Goal: Task Accomplishment & Management: Complete application form

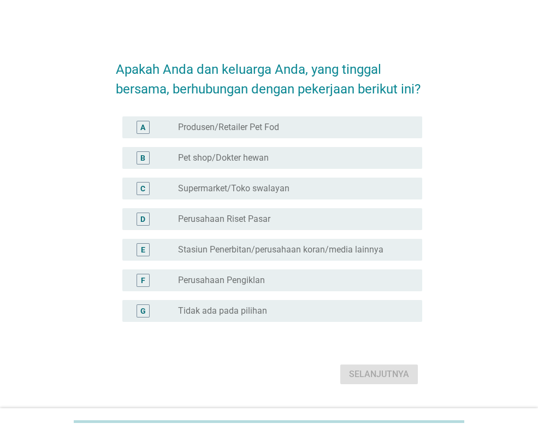
click at [234, 316] on font "Tidak ada pada pilihan" at bounding box center [222, 310] width 89 height 10
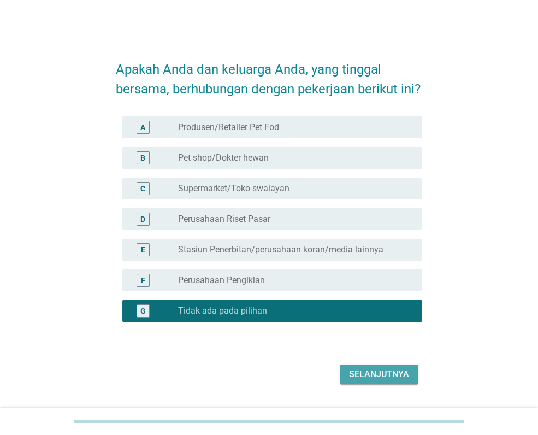
click at [388, 379] on font "Selanjutnya" at bounding box center [379, 374] width 60 height 10
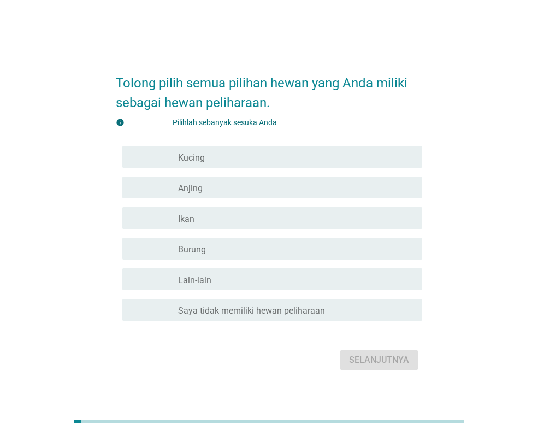
click at [203, 403] on div "Tolong pilih semua pilihan hewan yang Anda miliki sebagai hewan peliharaan. inf…" at bounding box center [269, 217] width 538 height 435
click at [403, 388] on div "Tolong pilih semua pilihan hewan yang Anda miliki sebagai hewan peliharaan. inf…" at bounding box center [269, 217] width 512 height 355
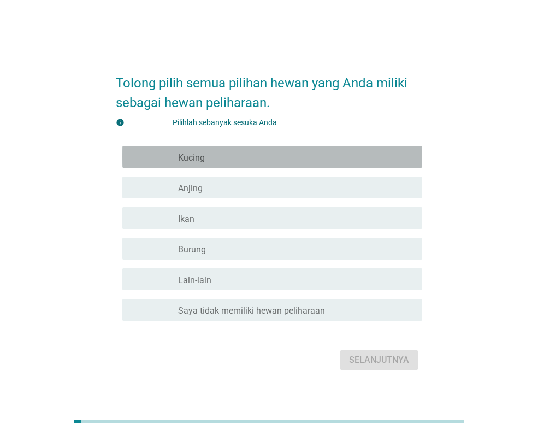
click at [237, 167] on div "memeriksa garis besar kotak centang kosong Kucing" at bounding box center [272, 157] width 300 height 22
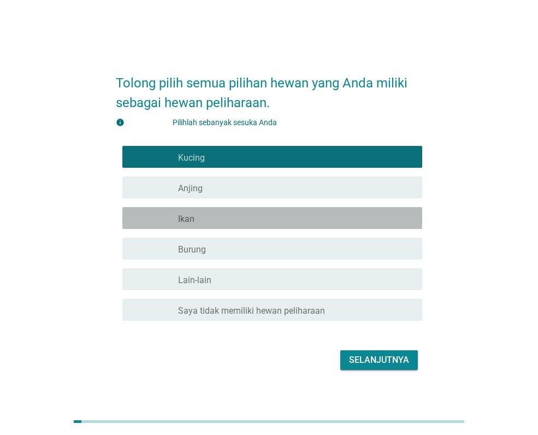
click at [303, 211] on div "garis besar kotak centang kosong Ikan" at bounding box center [295, 217] width 235 height 13
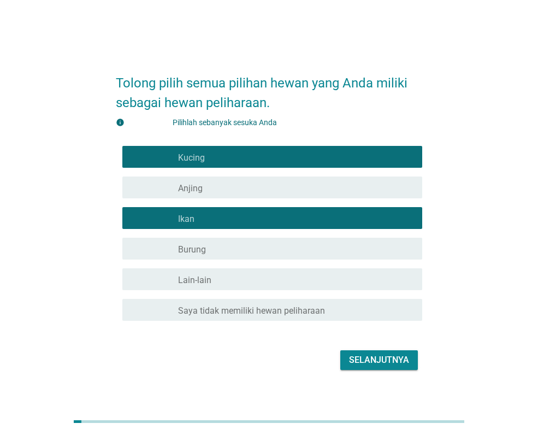
drag, startPoint x: 391, startPoint y: 362, endPoint x: 440, endPoint y: 363, distance: 48.6
click at [392, 363] on font "Selanjutnya" at bounding box center [379, 360] width 60 height 10
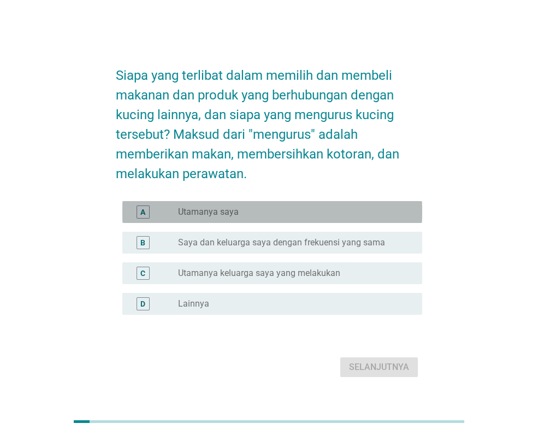
click at [287, 215] on div "tombol radio tidak dicentang Utamanya saya" at bounding box center [291, 212] width 227 height 11
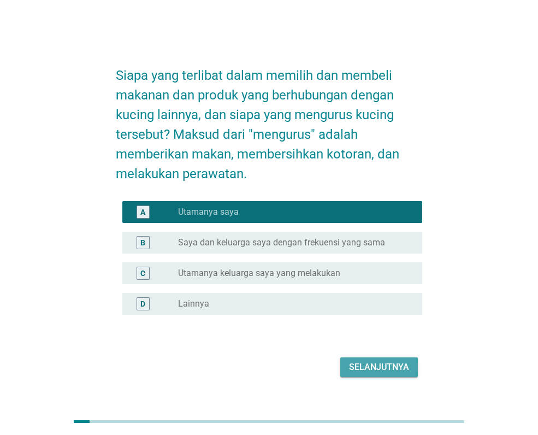
click at [388, 368] on font "Selanjutnya" at bounding box center [379, 367] width 60 height 10
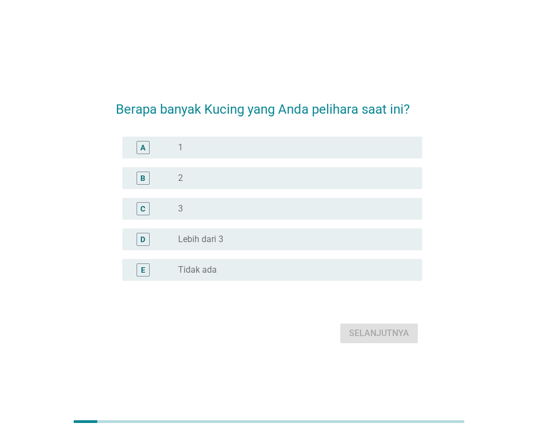
click at [284, 183] on div "tombol radio tidak dicentang 2" at bounding box center [295, 178] width 235 height 13
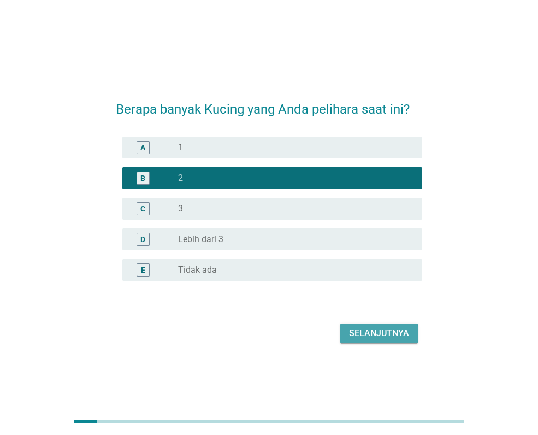
click at [395, 340] on button "Selanjutnya" at bounding box center [379, 333] width 78 height 20
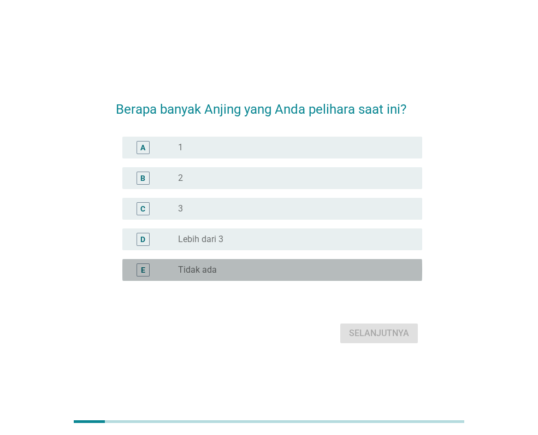
click at [317, 272] on div "tombol radio tidak dicentang Tidak ada" at bounding box center [291, 269] width 227 height 11
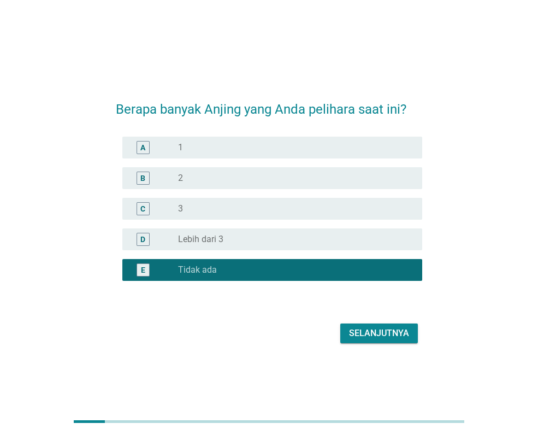
click at [382, 334] on font "Selanjutnya" at bounding box center [379, 333] width 60 height 10
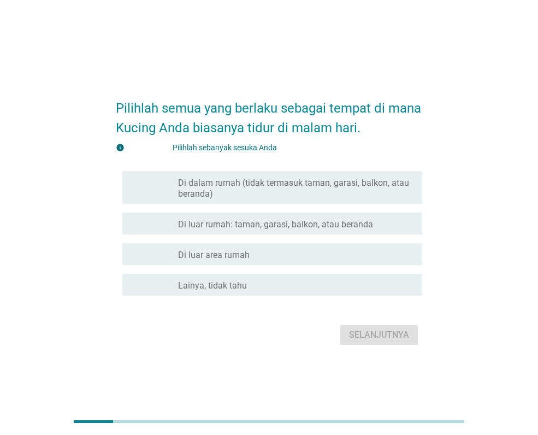
click at [390, 223] on div "garis besar kotak centang kosong Di luar rumah: taman, garasi, balkon, atau ber…" at bounding box center [295, 223] width 235 height 13
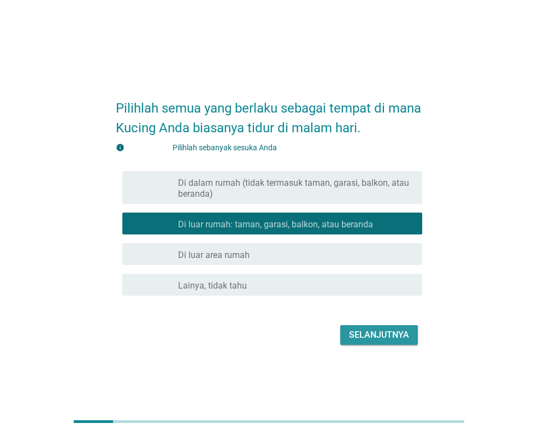
click at [387, 337] on font "Selanjutnya" at bounding box center [379, 334] width 60 height 10
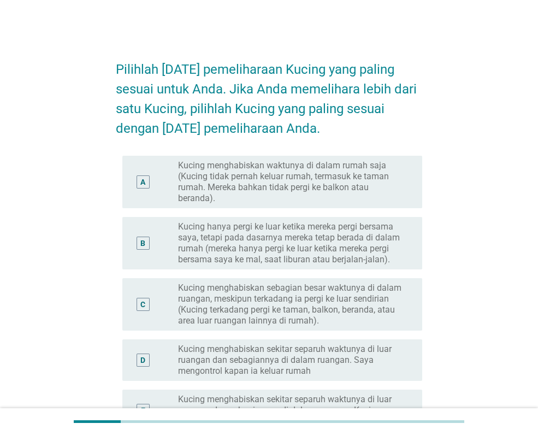
scroll to position [55, 0]
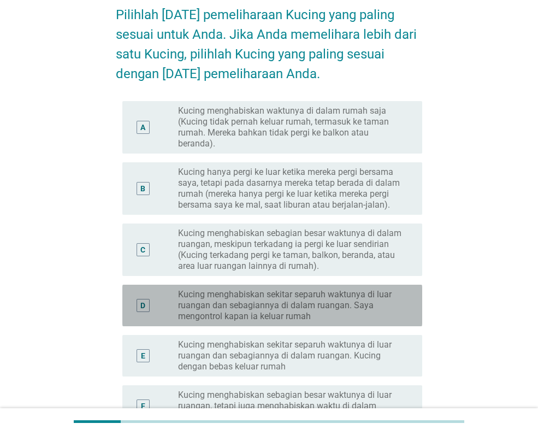
click at [374, 299] on font "Kucing menghabiskan sekitar separuh waktunya di luar ruangan dan sebagiannya di…" at bounding box center [291, 305] width 227 height 33
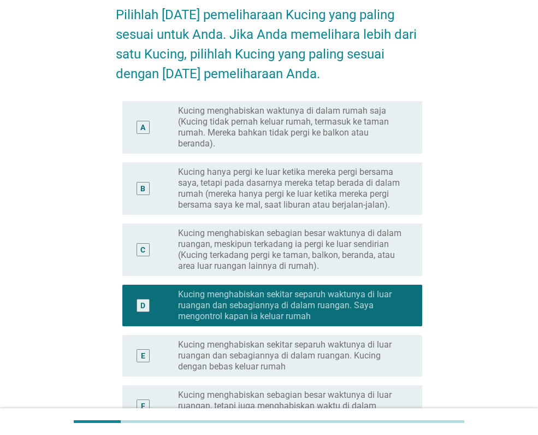
scroll to position [287, 0]
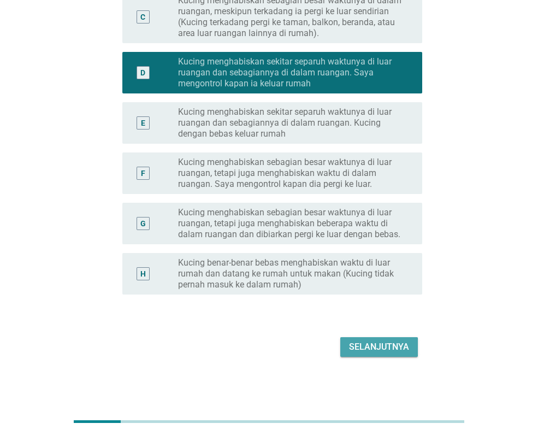
drag, startPoint x: 380, startPoint y: 347, endPoint x: 462, endPoint y: 329, distance: 83.3
click at [380, 347] on font "Selanjutnya" at bounding box center [379, 346] width 60 height 10
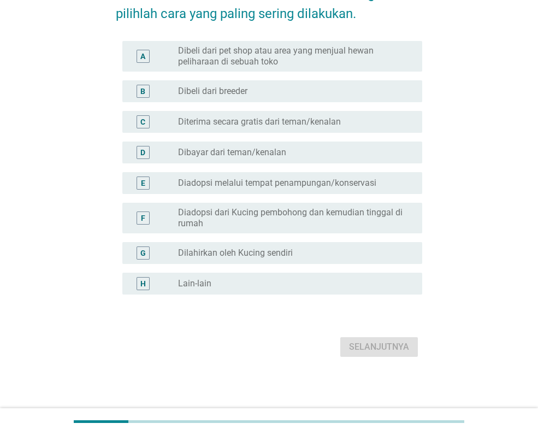
scroll to position [0, 0]
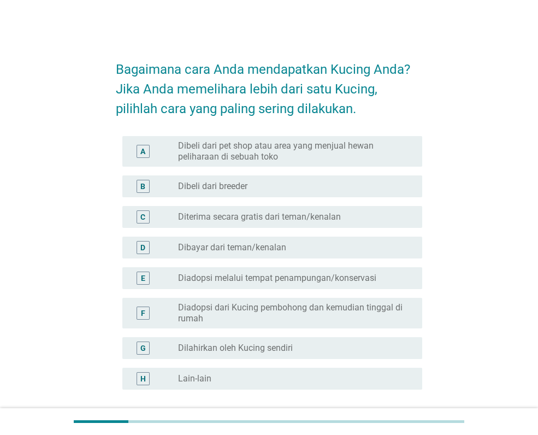
click at [342, 158] on font "Dibeli dari pet shop atau area yang menjual hewan peliharaan di sebuah toko" at bounding box center [291, 151] width 227 height 22
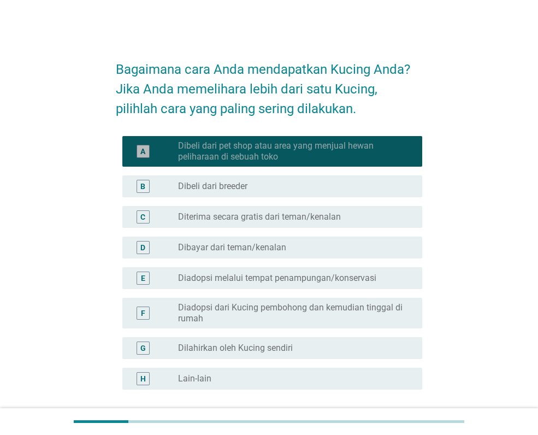
click at [334, 157] on font "Dibeli dari pet shop atau area yang menjual hewan peliharaan di sebuah toko" at bounding box center [291, 151] width 227 height 22
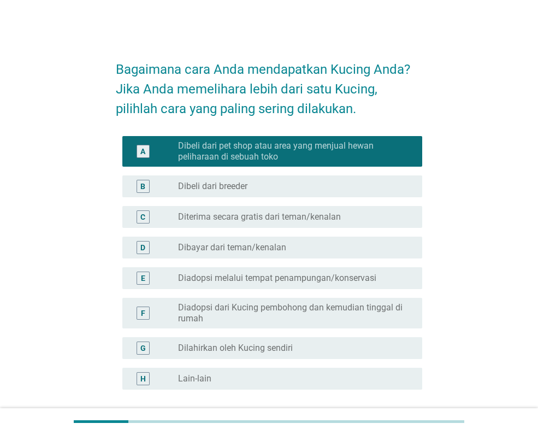
click at [304, 250] on div "tombol radio tidak dicentang [PERSON_NAME] dari teman/kenalan" at bounding box center [291, 247] width 227 height 11
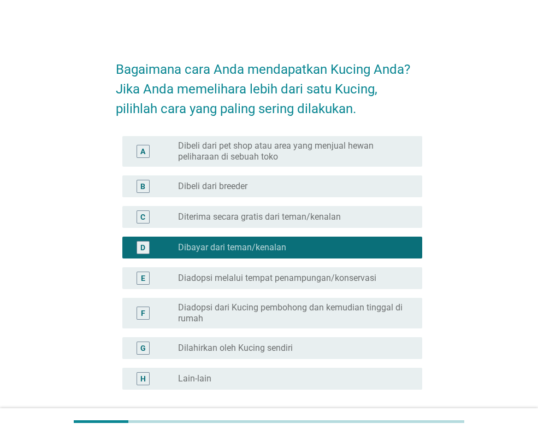
scroll to position [95, 0]
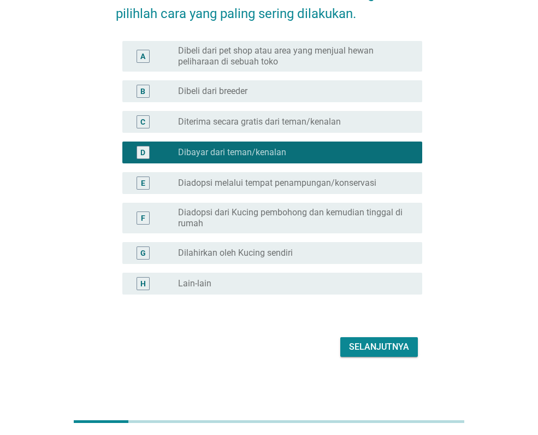
click at [384, 338] on button "Selanjutnya" at bounding box center [379, 347] width 78 height 20
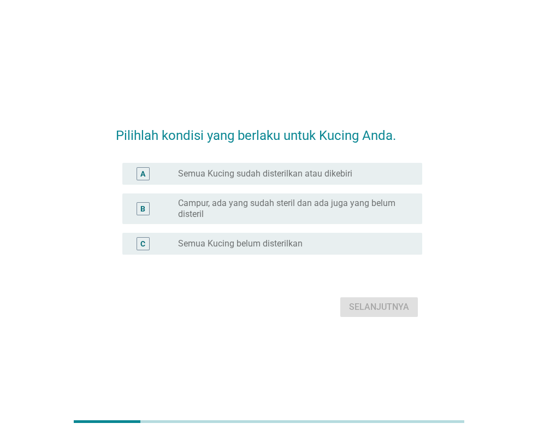
click at [317, 241] on div "tombol radio tidak dicentang Semua Kucing belum disterilkan" at bounding box center [291, 243] width 227 height 11
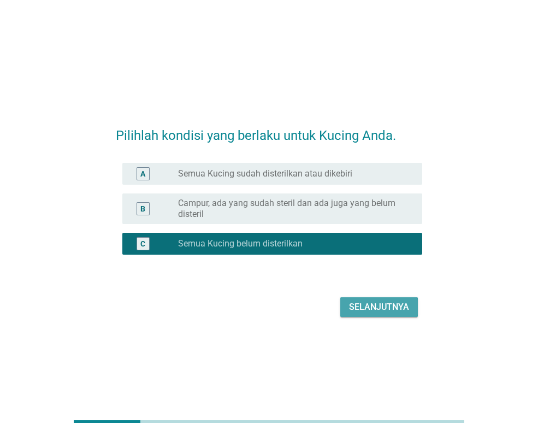
click at [363, 307] on font "Selanjutnya" at bounding box center [379, 307] width 60 height 10
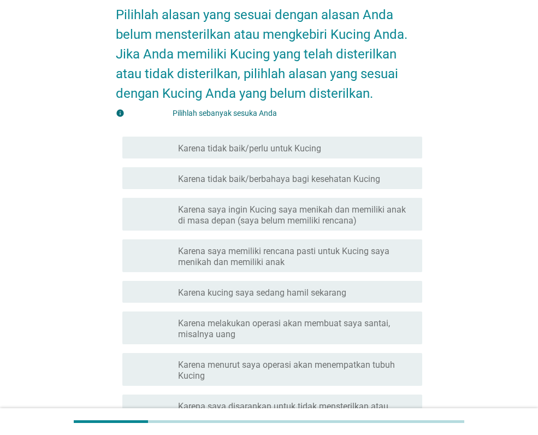
scroll to position [109, 0]
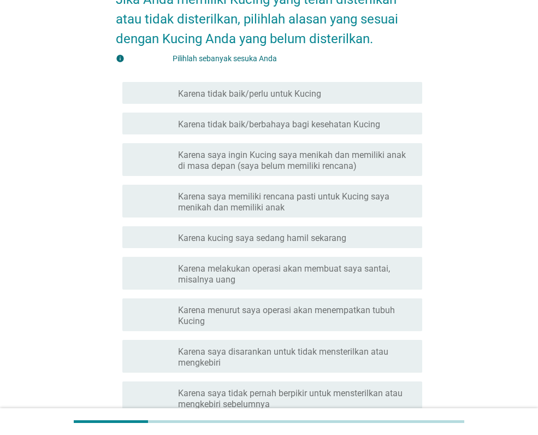
click at [372, 128] on font "Karena tidak baik/berbahaya bagi kesehatan Kucing" at bounding box center [279, 124] width 202 height 10
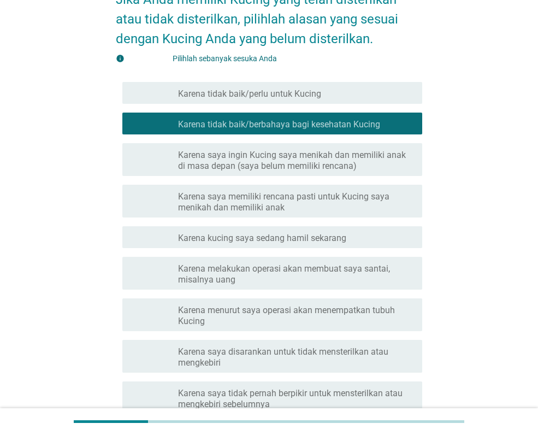
scroll to position [246, 0]
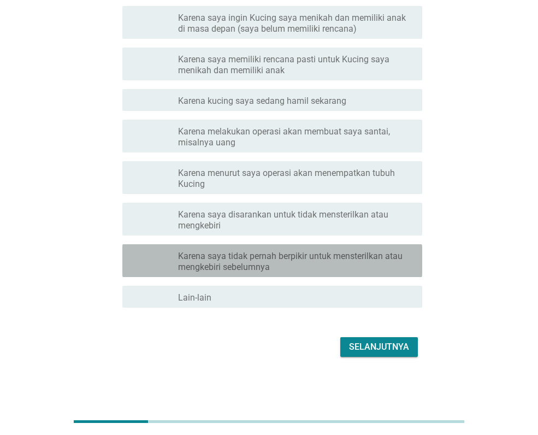
click at [352, 266] on font "Karena saya tidak pernah berpikir untuk mensterilkan atau mengkebiri sebelumnya" at bounding box center [295, 262] width 235 height 22
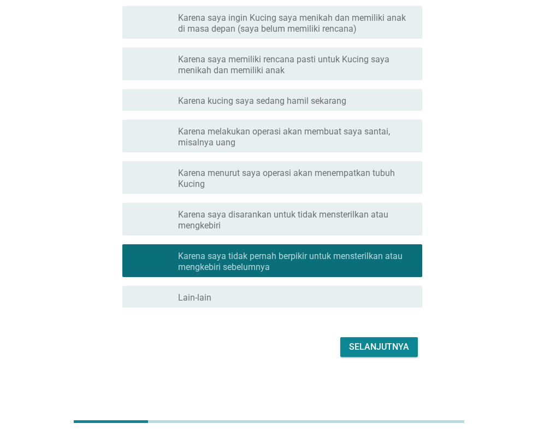
scroll to position [0, 0]
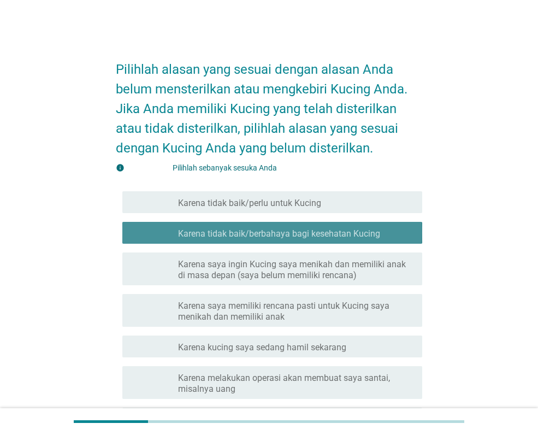
click at [352, 227] on div "garis besar kotak centang kosong Karena tidak baik/berbahaya bagi kesehatan Kuc…" at bounding box center [295, 232] width 235 height 13
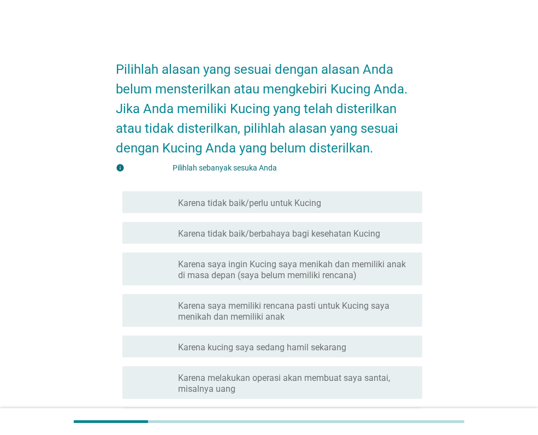
scroll to position [246, 0]
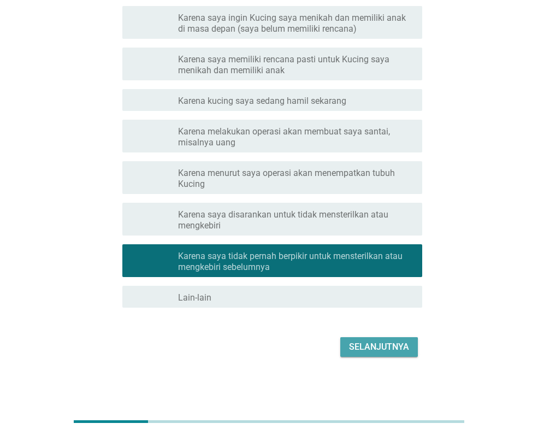
drag, startPoint x: 396, startPoint y: 346, endPoint x: 450, endPoint y: 372, distance: 60.4
click at [396, 345] on font "Selanjutnya" at bounding box center [379, 346] width 60 height 10
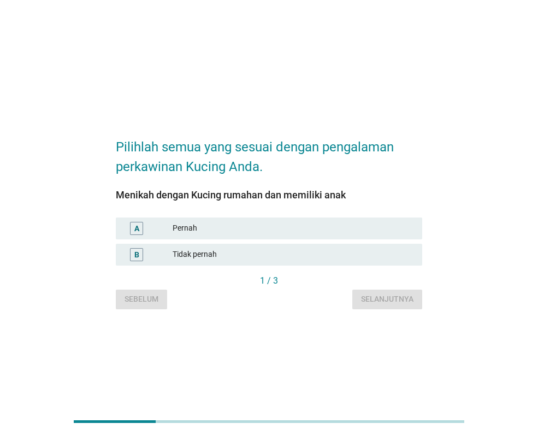
click at [282, 257] on font "Tidak pernah" at bounding box center [293, 254] width 241 height 11
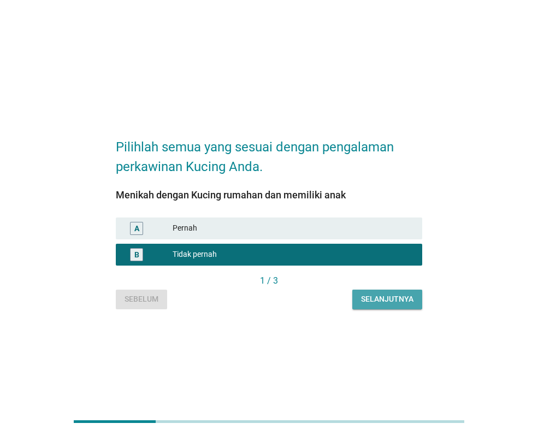
click at [392, 305] on button "Selanjutnya" at bounding box center [387, 300] width 70 height 20
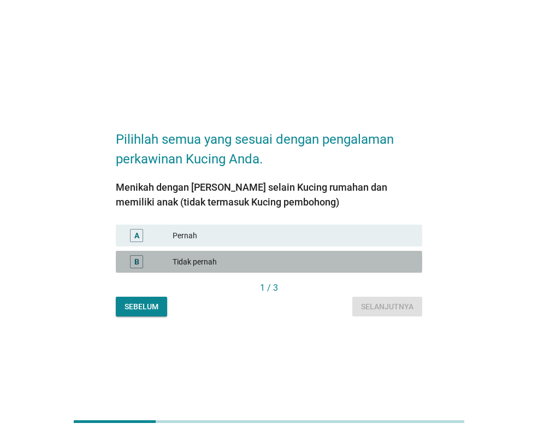
click at [328, 261] on font "Tidak pernah" at bounding box center [293, 261] width 241 height 11
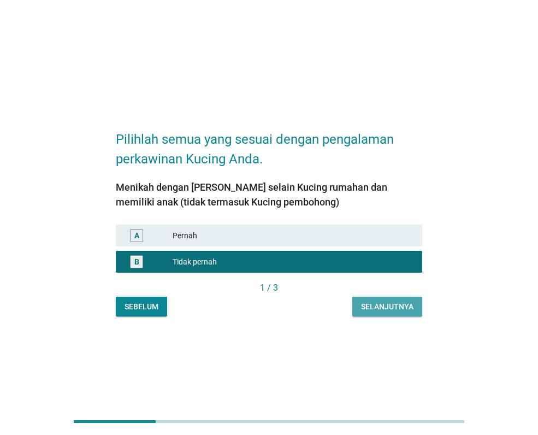
click at [395, 310] on font "Selanjutnya" at bounding box center [387, 306] width 52 height 9
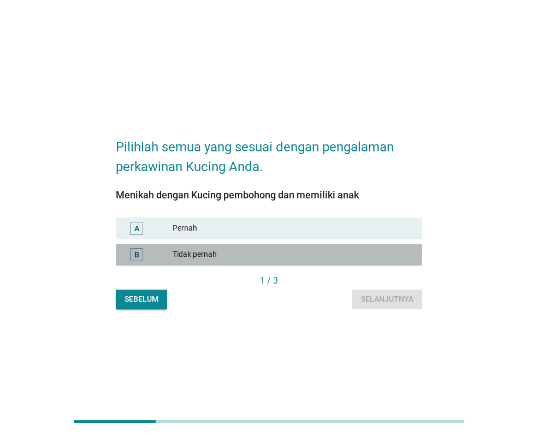
click at [357, 254] on font "Tidak pernah" at bounding box center [293, 254] width 241 height 11
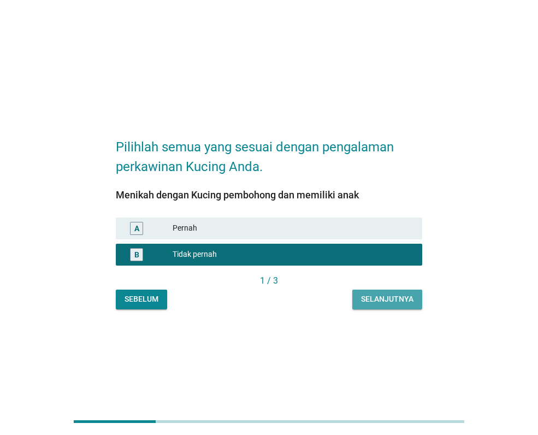
click at [387, 303] on font "Selanjutnya" at bounding box center [387, 298] width 52 height 9
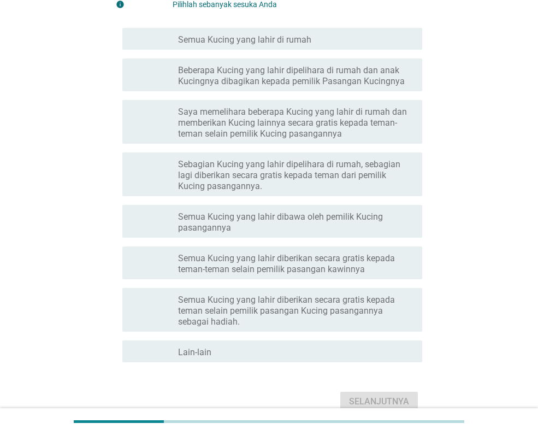
scroll to position [50, 0]
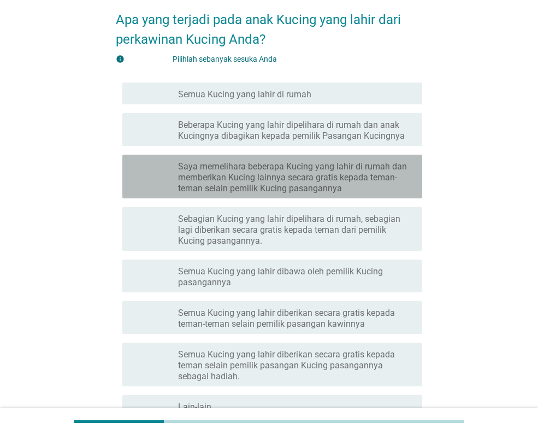
click at [351, 181] on font "Saya memelihara beberapa Kucing yang lahir di rumah dan memberikan Kucing lainn…" at bounding box center [292, 177] width 229 height 32
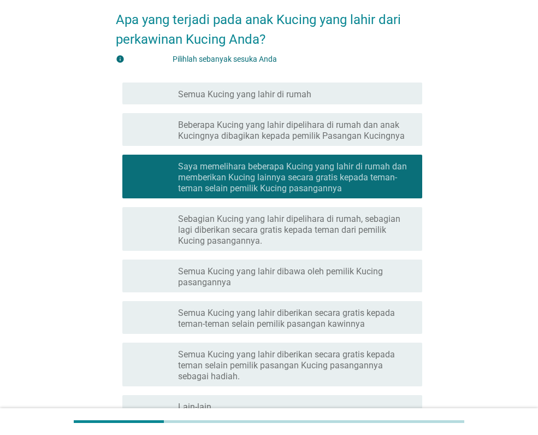
scroll to position [159, 0]
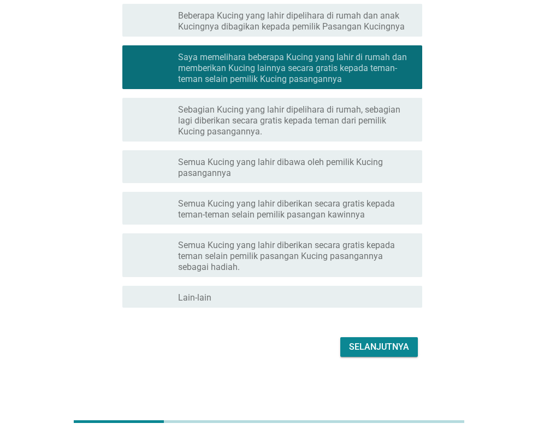
click at [367, 342] on font "Selanjutnya" at bounding box center [379, 346] width 60 height 10
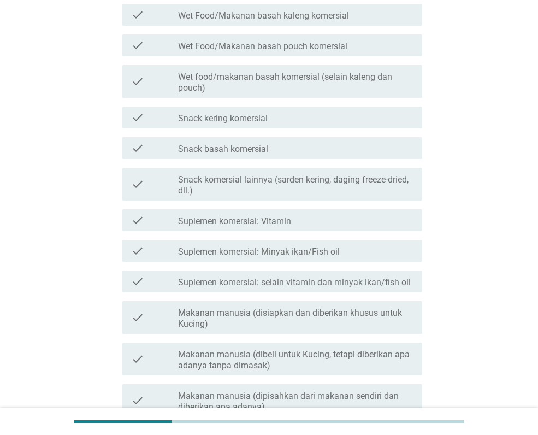
scroll to position [0, 0]
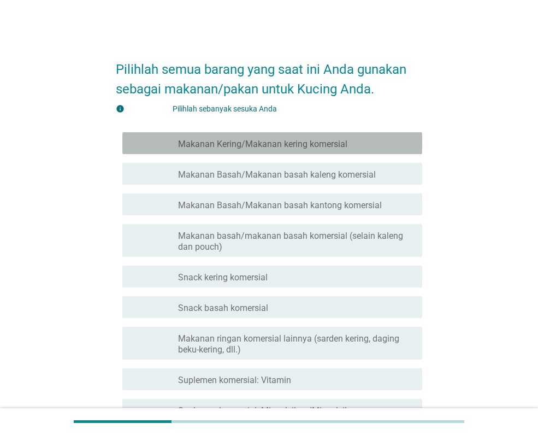
click at [364, 151] on div "memeriksa garis besar kotak centang kosong Makanan Kering/Makanan kering komers…" at bounding box center [272, 143] width 300 height 22
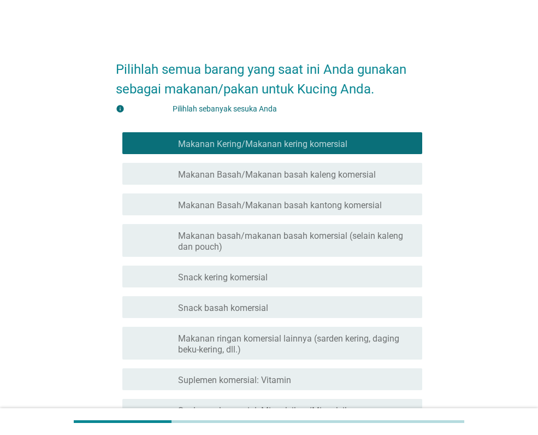
click at [371, 180] on div "memeriksa garis besar kotak centang kosong Makanan Basah/Makanan basah kaleng k…" at bounding box center [272, 174] width 300 height 22
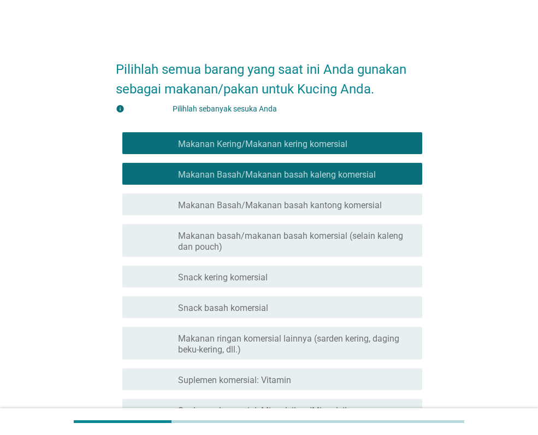
click at [379, 174] on div "garis besar kotak centang kosong Makanan Basah/Makanan basah kaleng komersial" at bounding box center [295, 173] width 235 height 13
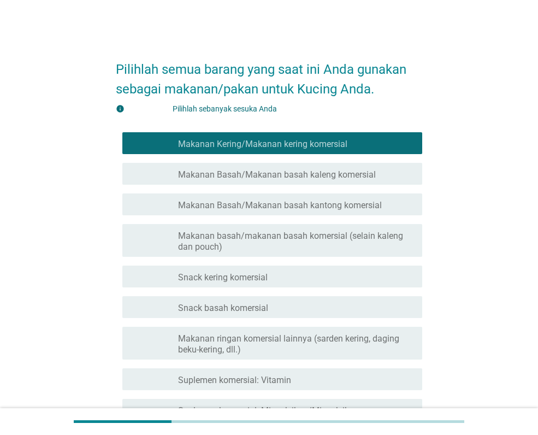
click at [369, 204] on font "Makanan Basah/Makanan basah kantong komersial" at bounding box center [280, 205] width 204 height 10
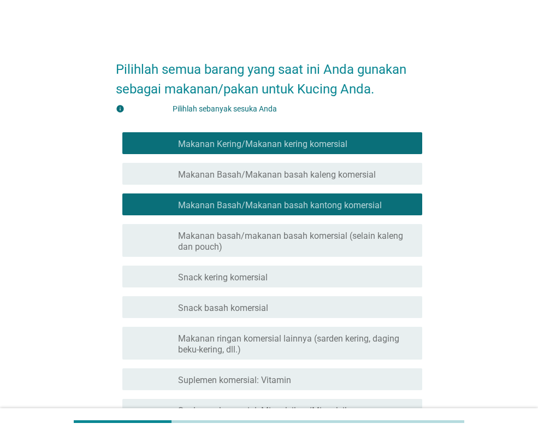
scroll to position [55, 0]
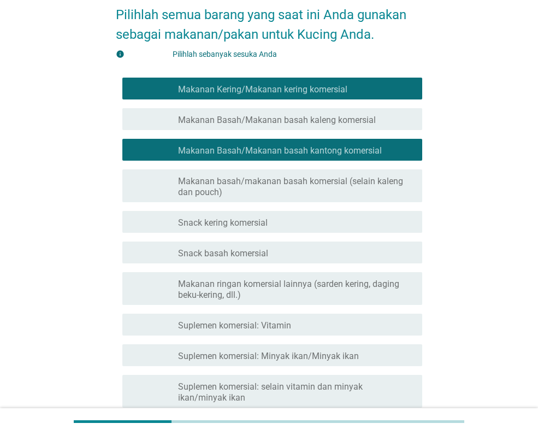
click at [383, 229] on div "memeriksa garis besar kotak centang kosong Snack kering komersial" at bounding box center [272, 222] width 300 height 22
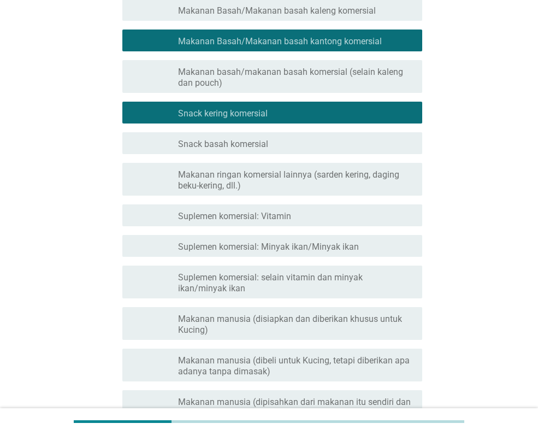
scroll to position [219, 0]
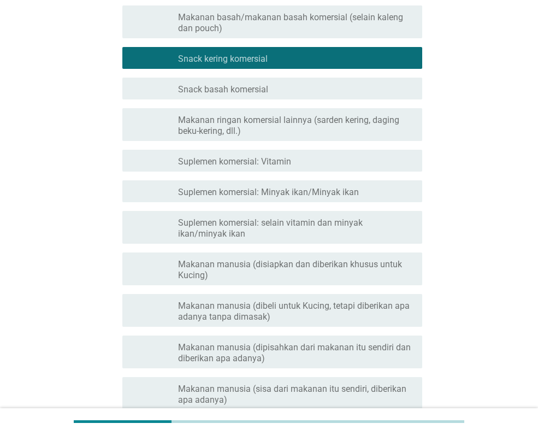
click at [394, 135] on font "Makanan ringan komersial lainnya (sarden kering, daging beku-kering, dll.)" at bounding box center [295, 126] width 235 height 22
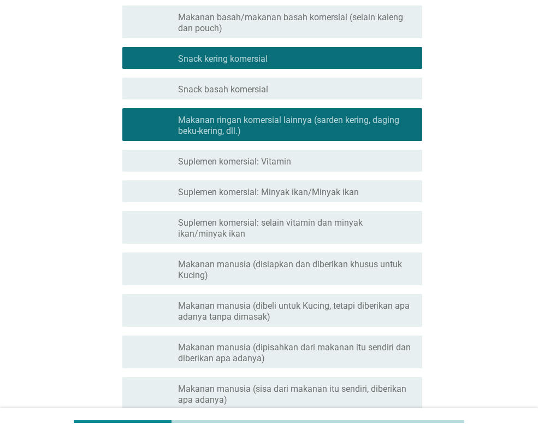
click at [367, 273] on font "Makanan manusia (disiapkan dan diberikan khusus untuk Kucing)" at bounding box center [295, 270] width 235 height 22
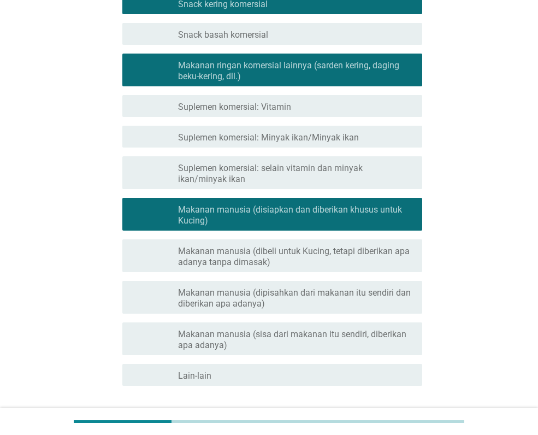
scroll to position [328, 0]
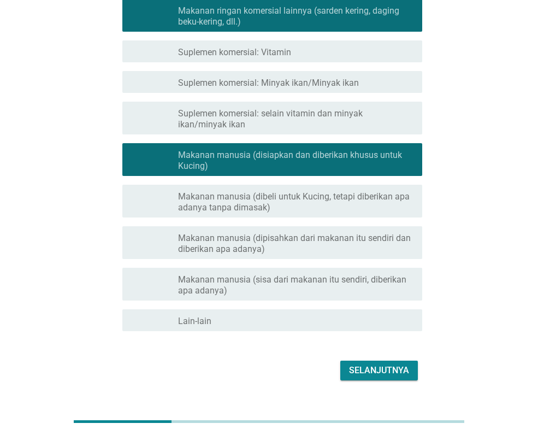
click at [349, 242] on font "Makanan manusia (dipisahkan dari makanan itu sendiri dan diberikan apa adanya)" at bounding box center [294, 243] width 233 height 21
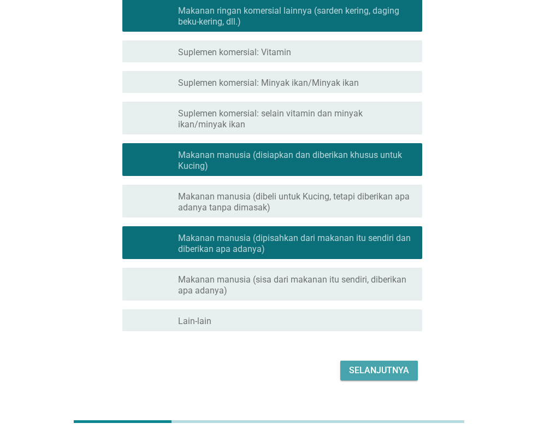
click at [372, 370] on font "Selanjutnya" at bounding box center [379, 370] width 60 height 10
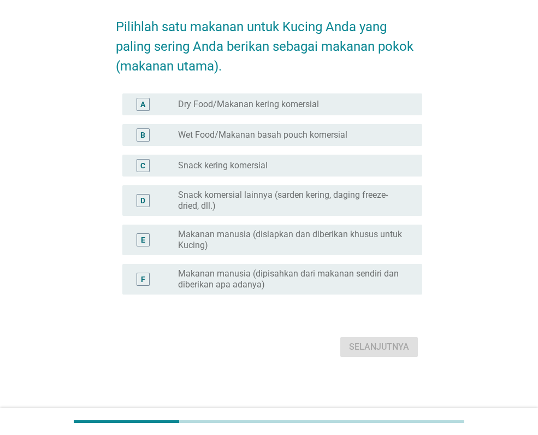
scroll to position [0, 0]
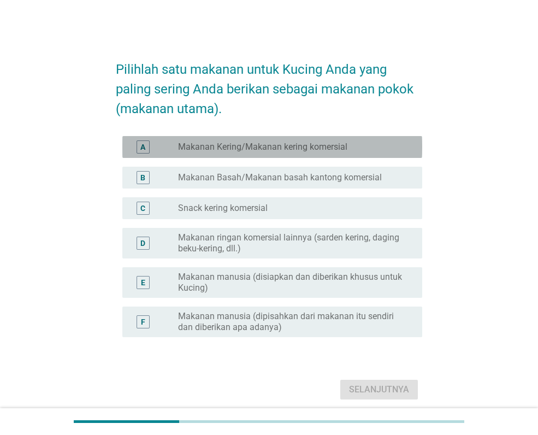
click at [367, 148] on div "tombol radio tidak dicentang Makanan Kering/Makanan kering komersial" at bounding box center [291, 147] width 227 height 11
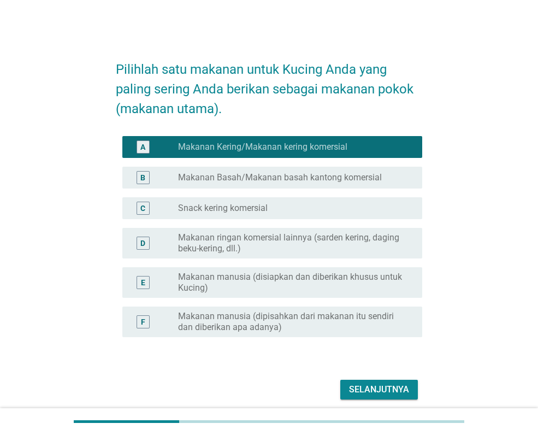
click at [361, 252] on font "Makanan ringan komersial lainnya (sarden kering, daging beku-kering, dll.)" at bounding box center [291, 243] width 227 height 22
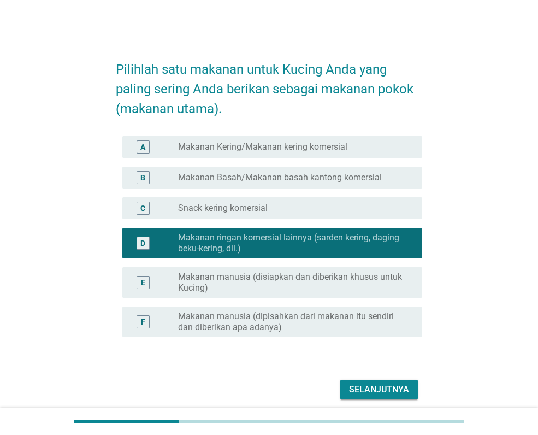
click at [365, 152] on div "A tombol radio tidak dicentang Makanan Kering/Makanan kering komersial" at bounding box center [272, 147] width 300 height 22
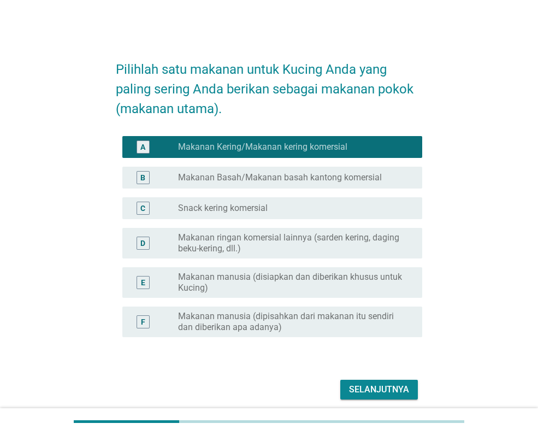
click at [392, 387] on font "Selanjutnya" at bounding box center [379, 389] width 60 height 10
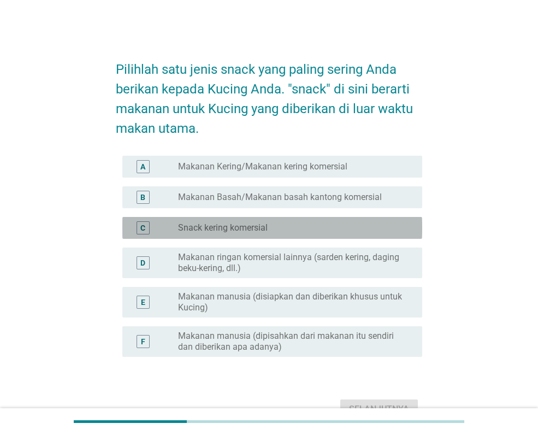
click at [273, 231] on div "tombol radio tidak dicentang Snack kering komersial" at bounding box center [291, 227] width 227 height 11
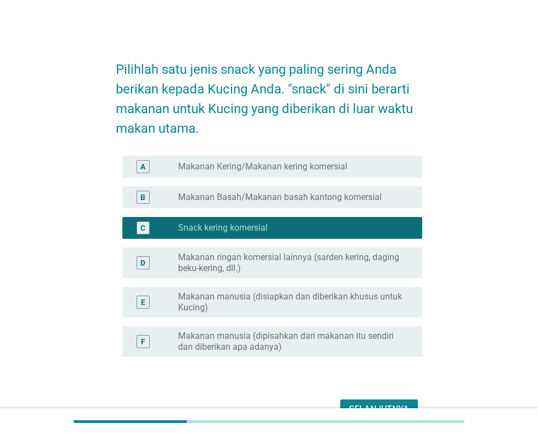
scroll to position [62, 0]
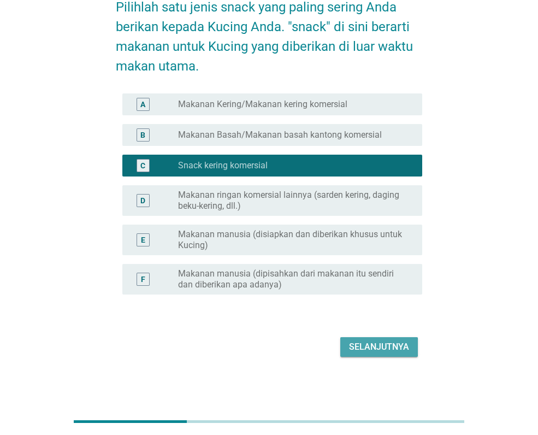
click at [385, 349] on font "Selanjutnya" at bounding box center [379, 346] width 60 height 10
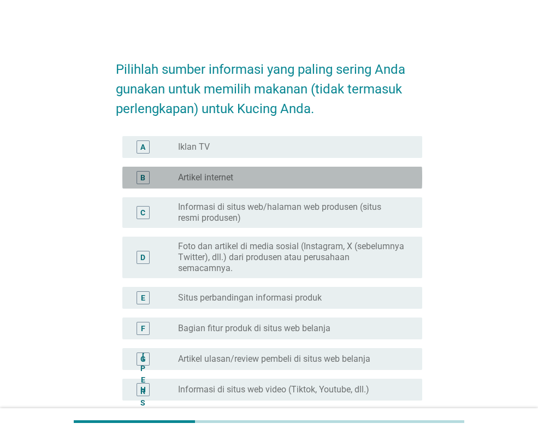
click at [315, 179] on div "tombol radio tidak dicentang Artikel internet" at bounding box center [291, 177] width 227 height 11
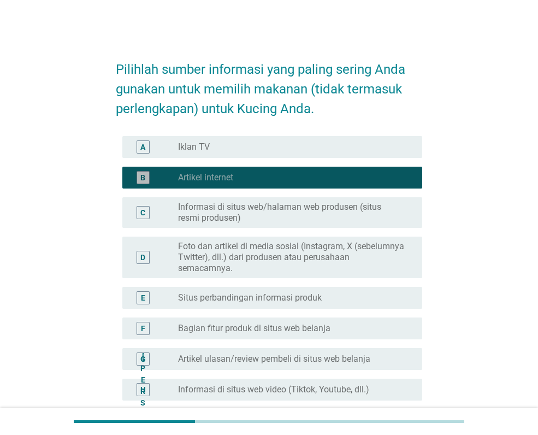
click at [317, 182] on div "tombol radio tidak dicentang Artikel internet" at bounding box center [291, 177] width 227 height 11
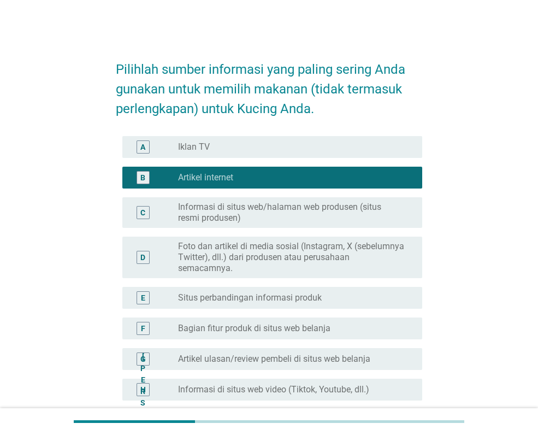
click at [315, 180] on div "tombol radio tidak dicentang Artikel internet" at bounding box center [291, 177] width 227 height 11
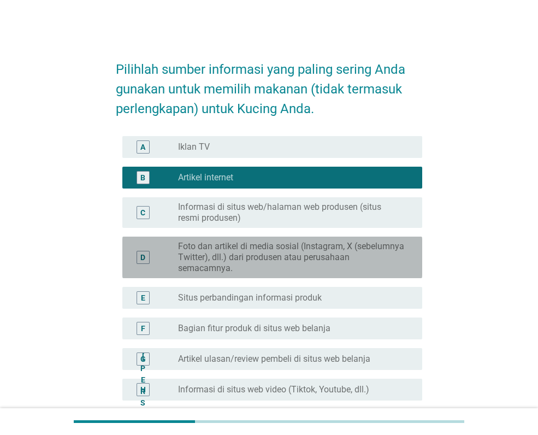
click at [317, 251] on font "Foto dan artikel di media sosial (Instagram, X (sebelumnya Twitter), dll.) dari…" at bounding box center [291, 257] width 226 height 32
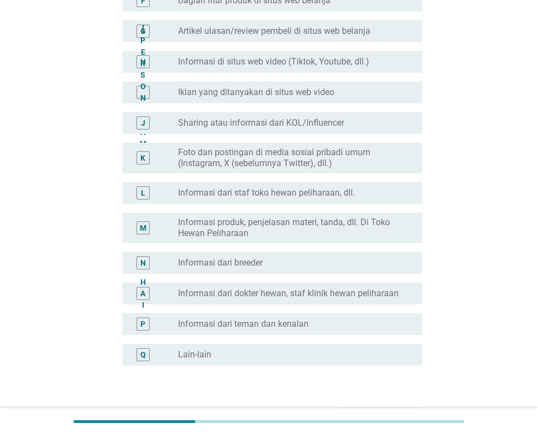
scroll to position [399, 0]
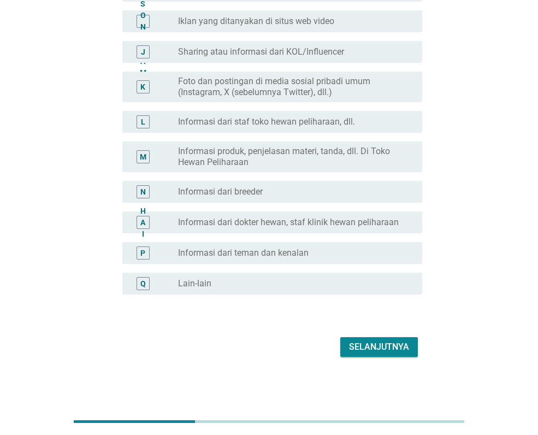
click at [375, 345] on font "Selanjutnya" at bounding box center [379, 346] width 60 height 10
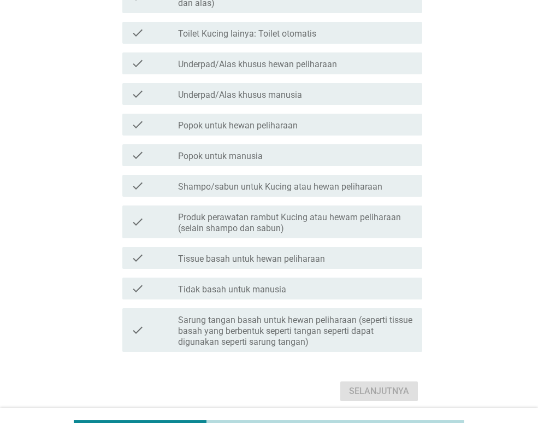
scroll to position [0, 0]
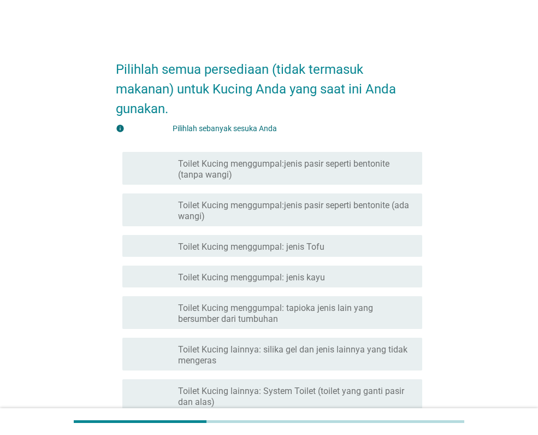
click at [316, 212] on font "Toilet Kucing menggumpal:jenis pasir seperti bentonite (ada wangi)" at bounding box center [295, 211] width 235 height 22
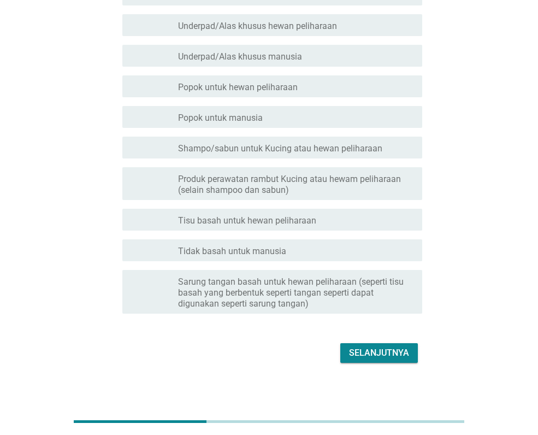
scroll to position [443, 0]
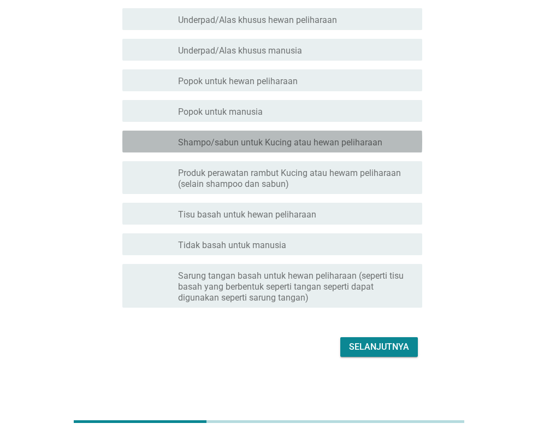
click at [288, 144] on font "Shampo/sabun untuk Kucing atau hewan peliharaan" at bounding box center [280, 142] width 204 height 10
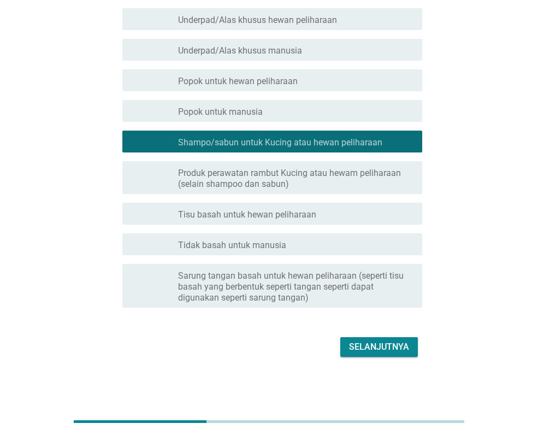
click at [292, 180] on font "Produk perawatan rambut Kucing atau hewam peliharaan (selain shampoo dan sabun)" at bounding box center [295, 179] width 235 height 22
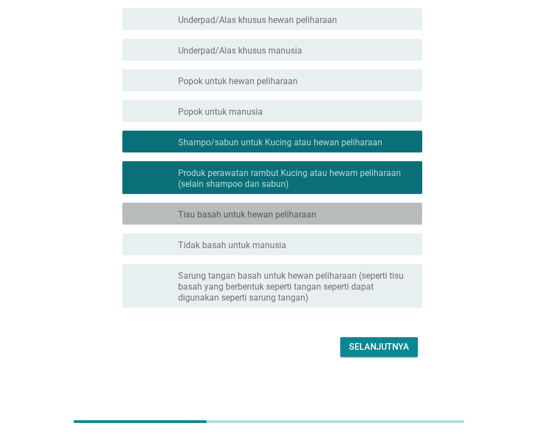
click at [299, 219] on font "Tisu basah untuk hewan peliharaan" at bounding box center [247, 214] width 138 height 10
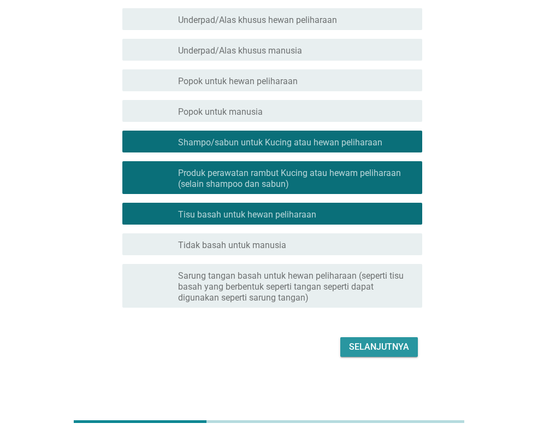
click at [370, 355] on button "Selanjutnya" at bounding box center [379, 347] width 78 height 20
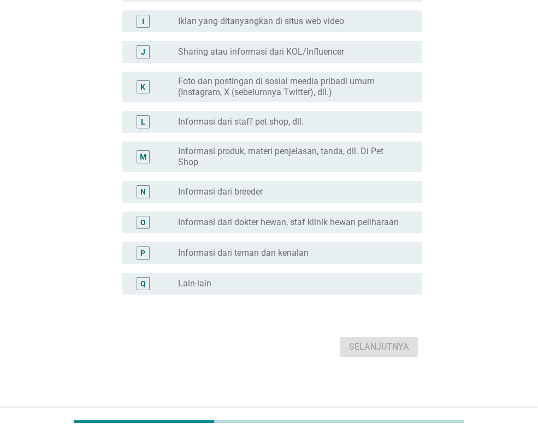
scroll to position [0, 0]
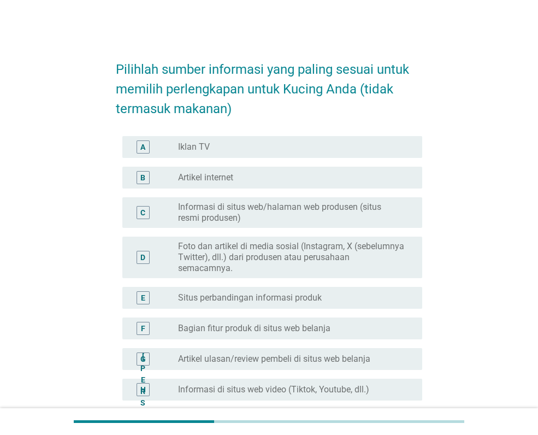
click at [306, 263] on font "Foto dan artikel di media sosial (Instagram, X (sebelumnya Twitter), dll.) dari…" at bounding box center [291, 257] width 227 height 33
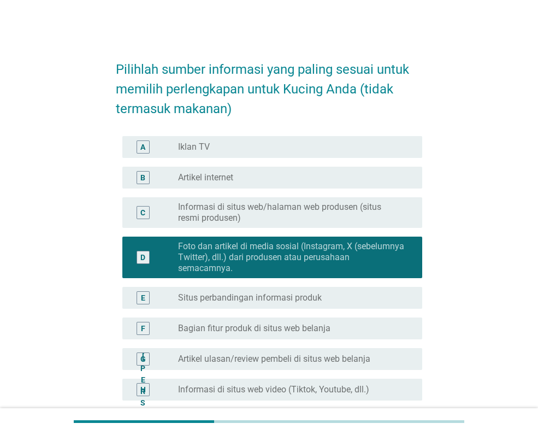
scroll to position [109, 0]
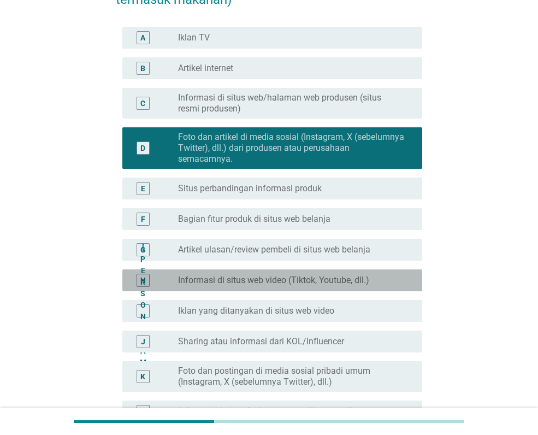
click at [307, 280] on font "Informasi di situs web video (Tiktok, Youtube, dll.)" at bounding box center [273, 280] width 191 height 10
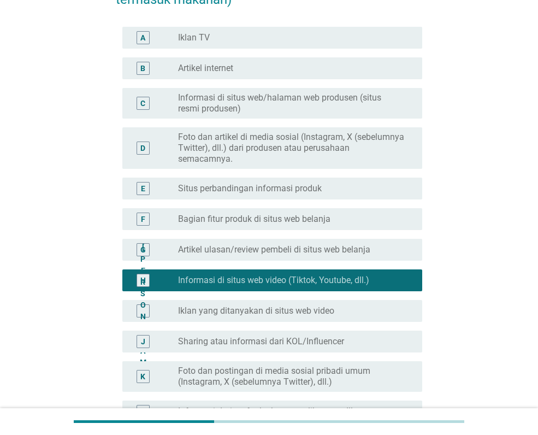
scroll to position [399, 0]
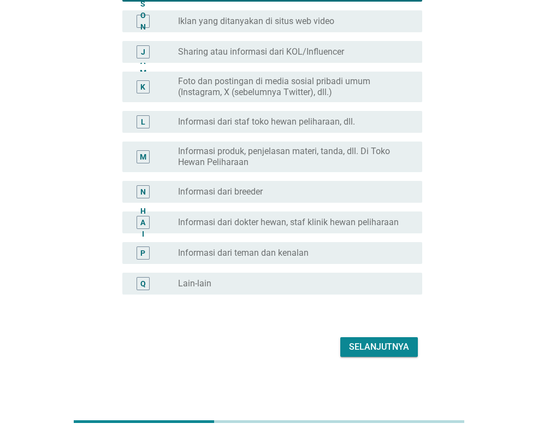
click at [369, 343] on font "Selanjutnya" at bounding box center [379, 346] width 60 height 10
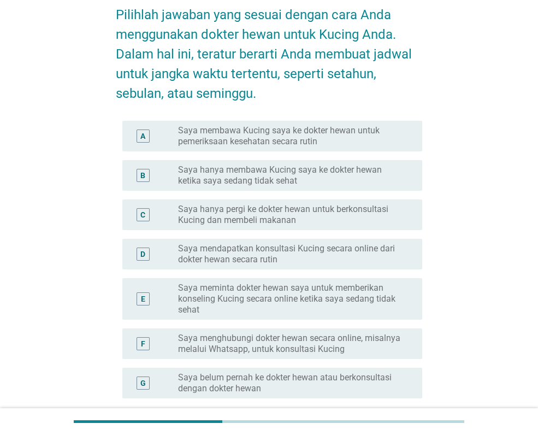
scroll to position [109, 0]
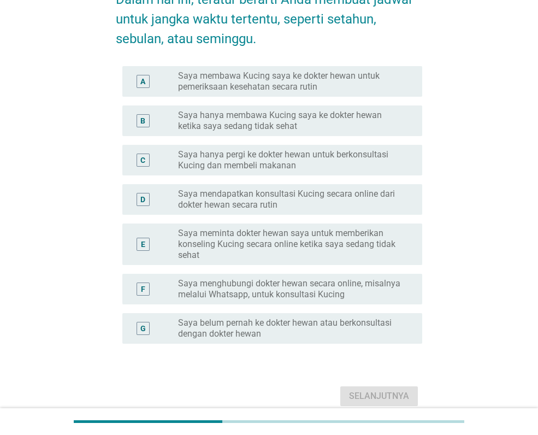
click at [284, 159] on font "Saya hanya pergi ke dokter hewan untuk berkonsultasi Kucing dan membeli makanan" at bounding box center [283, 159] width 210 height 21
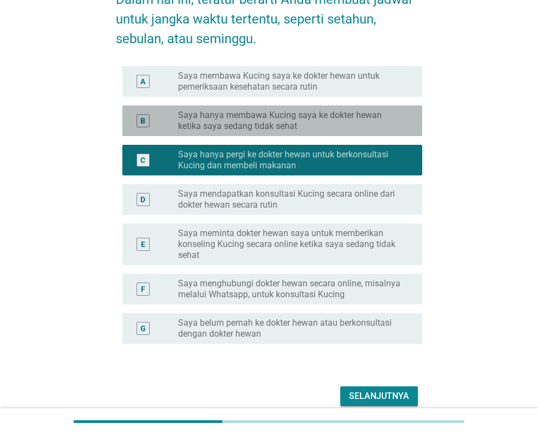
click at [291, 116] on font "Saya hanya membawa Kucing saya ke dokter hewan ketika saya sedang tidak sehat" at bounding box center [280, 120] width 204 height 21
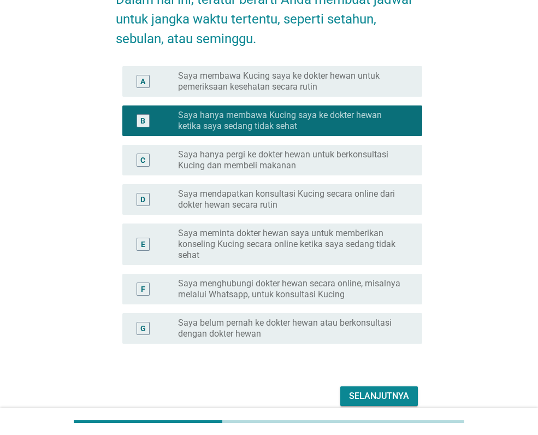
scroll to position [158, 0]
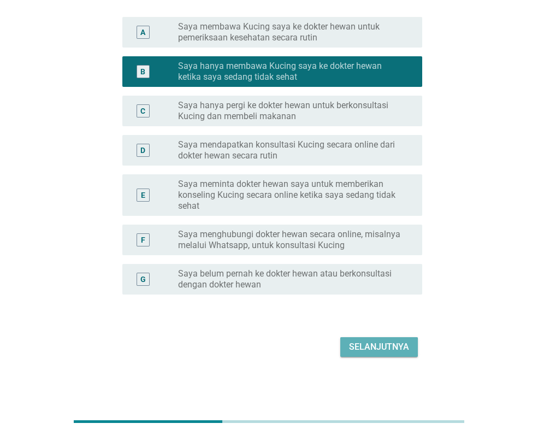
click at [382, 347] on font "Selanjutnya" at bounding box center [379, 346] width 60 height 10
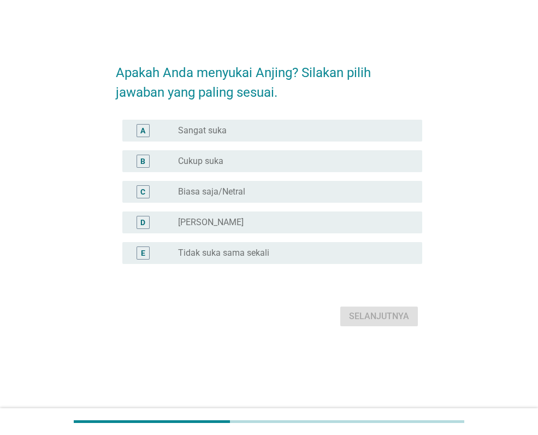
scroll to position [0, 0]
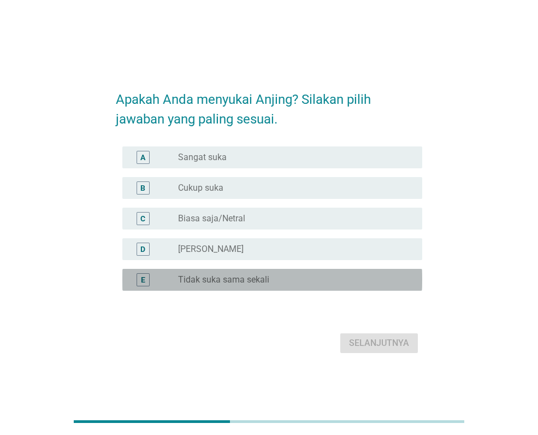
click at [305, 275] on div "tombol radio tidak dicentang Tidak suka sama sekali" at bounding box center [291, 279] width 227 height 11
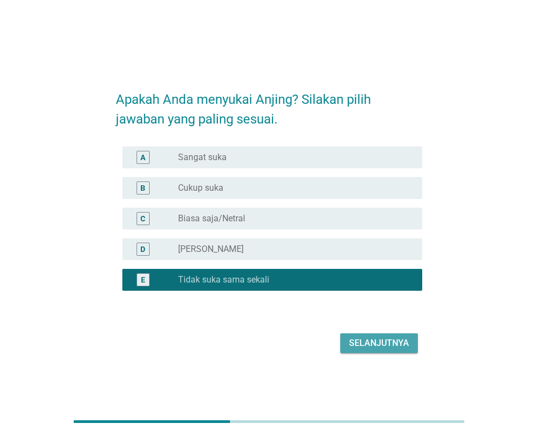
click at [377, 346] on font "Selanjutnya" at bounding box center [379, 343] width 60 height 10
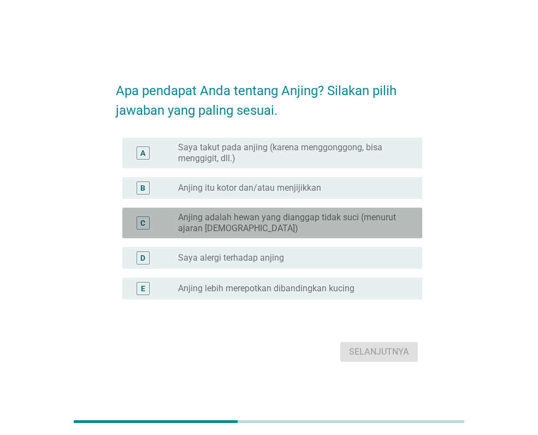
click at [336, 226] on font "Anjing adalah hewan yang dianggap tidak suci (menurut ajaran [DEMOGRAPHIC_DATA])" at bounding box center [291, 223] width 227 height 22
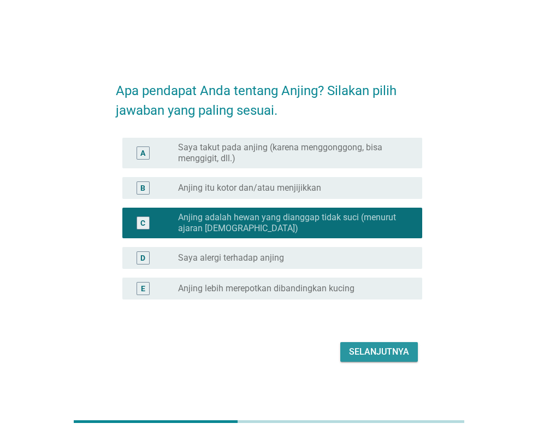
click at [393, 352] on font "Selanjutnya" at bounding box center [379, 351] width 60 height 10
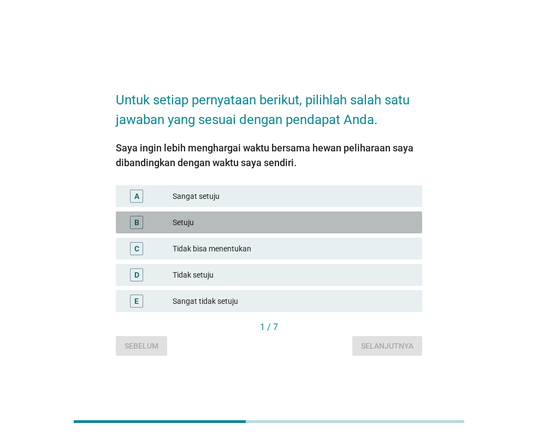
click at [274, 222] on font "Setuju" at bounding box center [293, 222] width 241 height 11
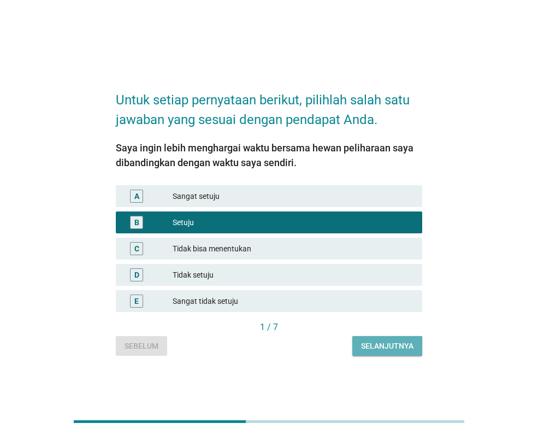
click at [390, 348] on font "Selanjutnya" at bounding box center [387, 345] width 52 height 9
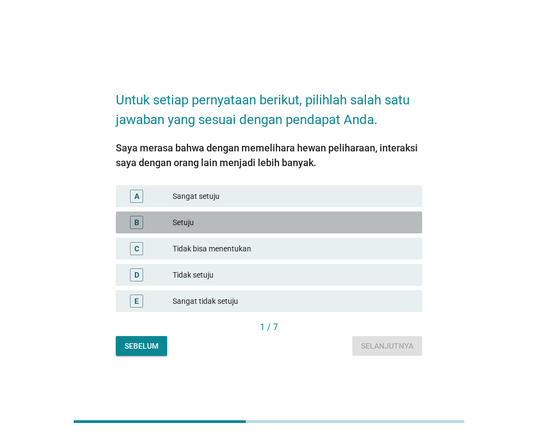
click at [319, 224] on font "Setuju" at bounding box center [293, 222] width 241 height 11
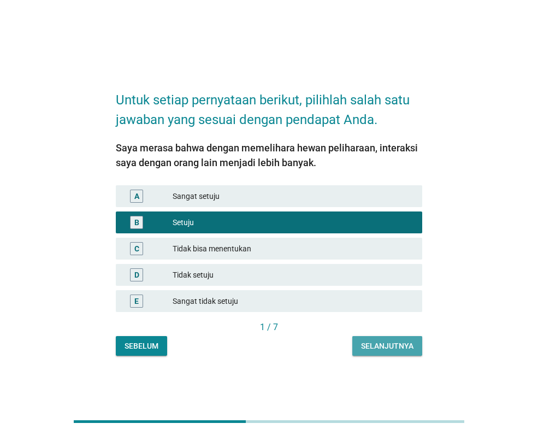
click at [408, 345] on font "Selanjutnya" at bounding box center [387, 345] width 52 height 9
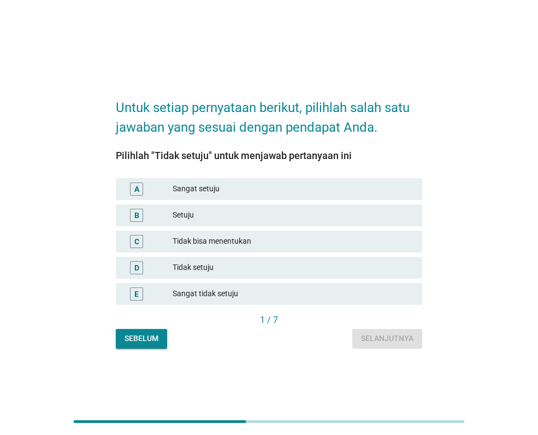
click at [333, 263] on font "Tidak setuju" at bounding box center [293, 267] width 241 height 11
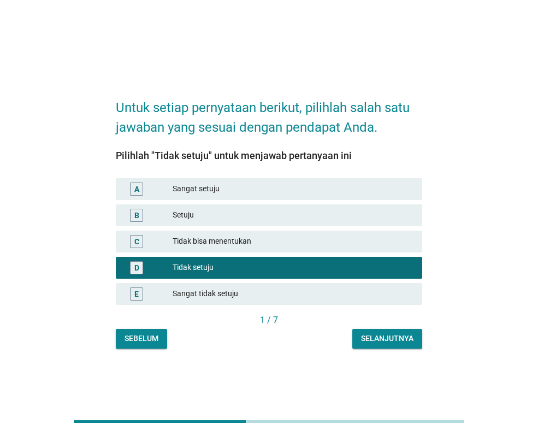
click at [402, 341] on font "Selanjutnya" at bounding box center [387, 338] width 52 height 9
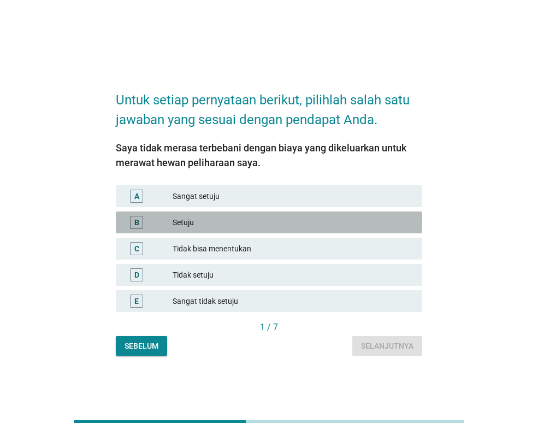
click at [323, 225] on font "Setuju" at bounding box center [293, 222] width 241 height 11
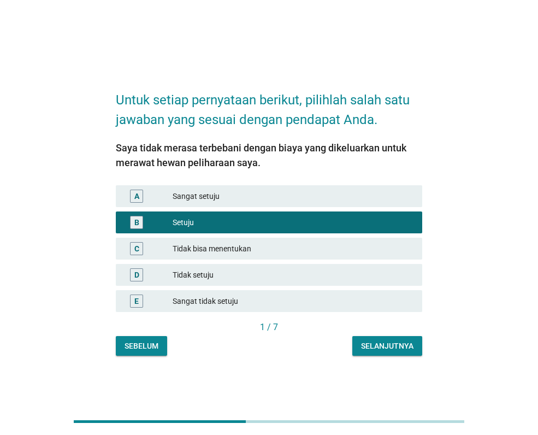
click at [394, 341] on font "Selanjutnya" at bounding box center [387, 345] width 52 height 9
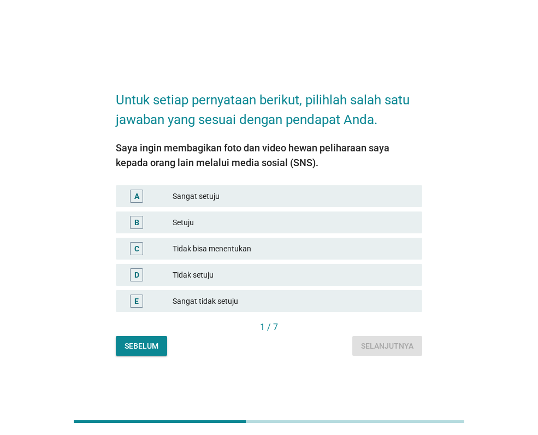
click at [306, 219] on font "Setuju" at bounding box center [293, 222] width 241 height 11
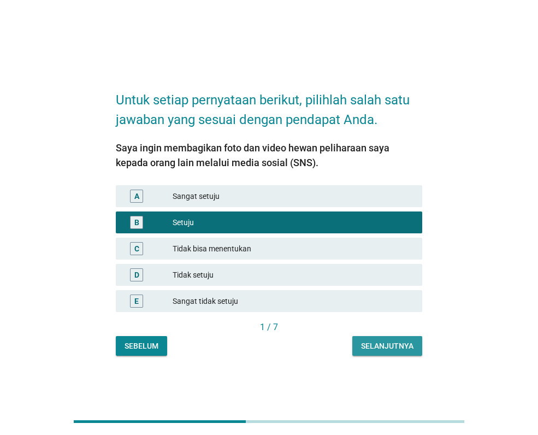
click at [390, 341] on font "Selanjutnya" at bounding box center [387, 345] width 52 height 9
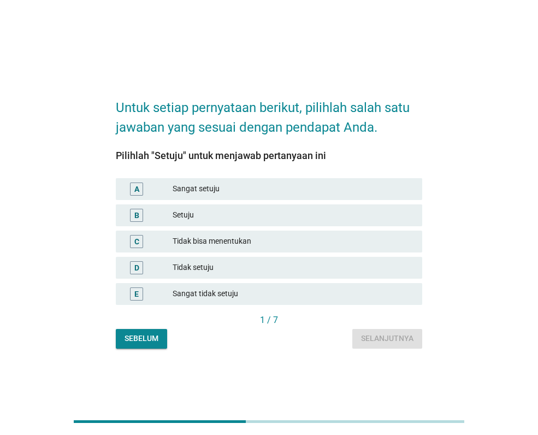
click at [274, 217] on font "Setuju" at bounding box center [293, 214] width 241 height 11
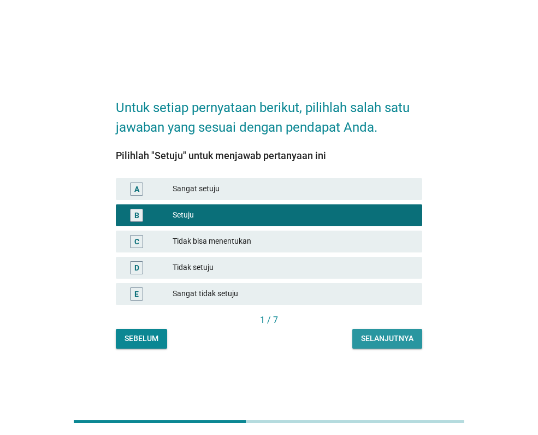
click at [393, 339] on font "Selanjutnya" at bounding box center [387, 338] width 52 height 9
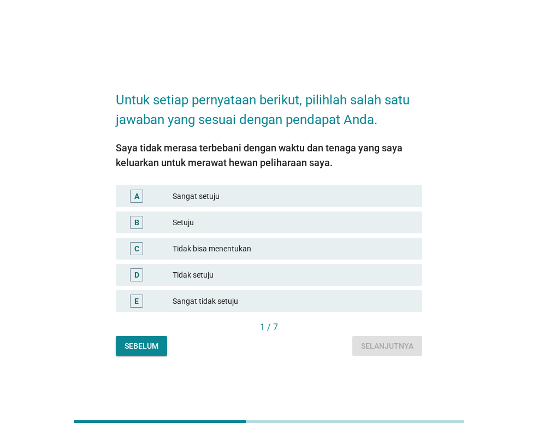
click at [317, 203] on div "A Sangat setuju" at bounding box center [269, 196] width 306 height 22
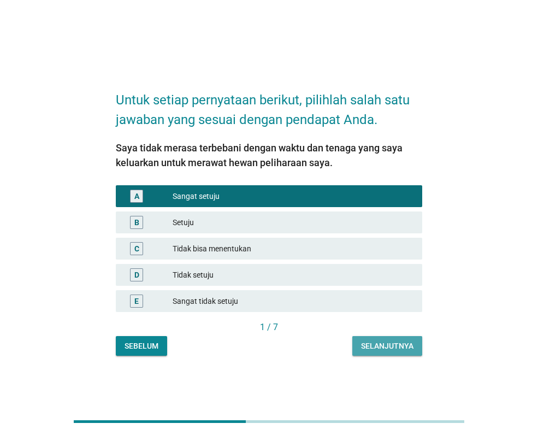
click at [380, 339] on button "Selanjutnya" at bounding box center [387, 346] width 70 height 20
